Goal: Book appointment/travel/reservation

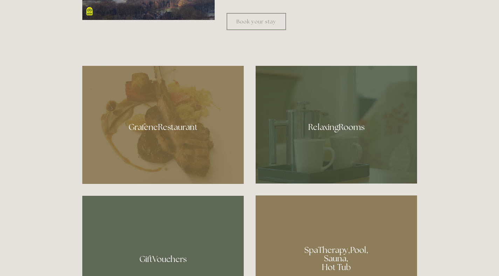
scroll to position [398, 0]
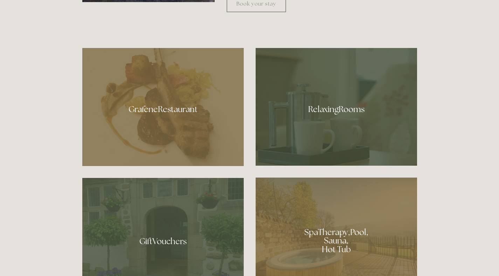
click at [325, 240] on div at bounding box center [335, 237] width 161 height 121
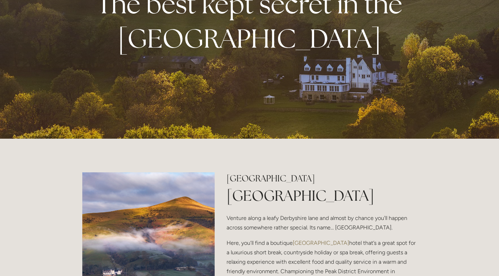
scroll to position [0, 0]
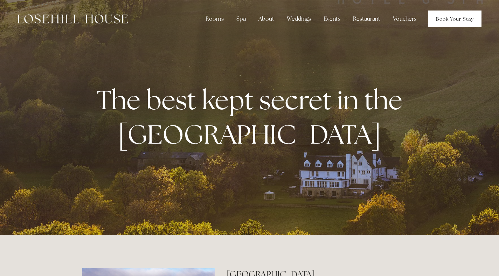
click at [442, 20] on link "Book Your Stay" at bounding box center [454, 18] width 53 height 17
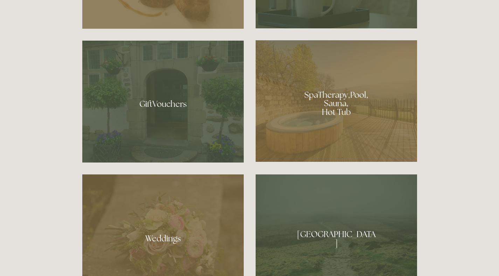
scroll to position [573, 0]
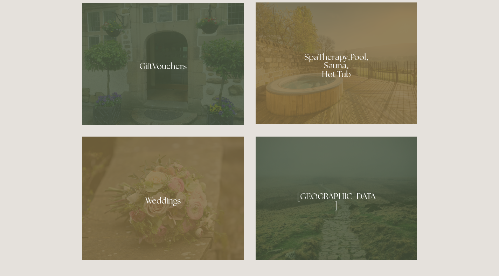
click at [343, 62] on div at bounding box center [335, 62] width 161 height 121
